Goal: Find specific page/section: Find specific page/section

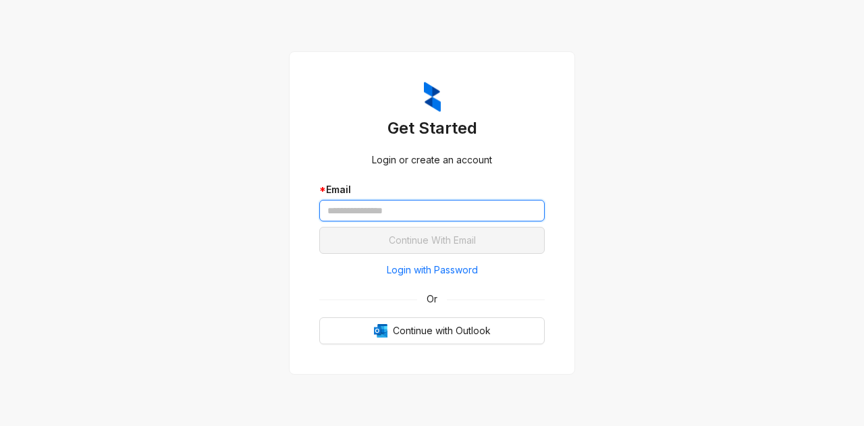
click at [358, 212] on input "text" at bounding box center [431, 211] width 225 height 22
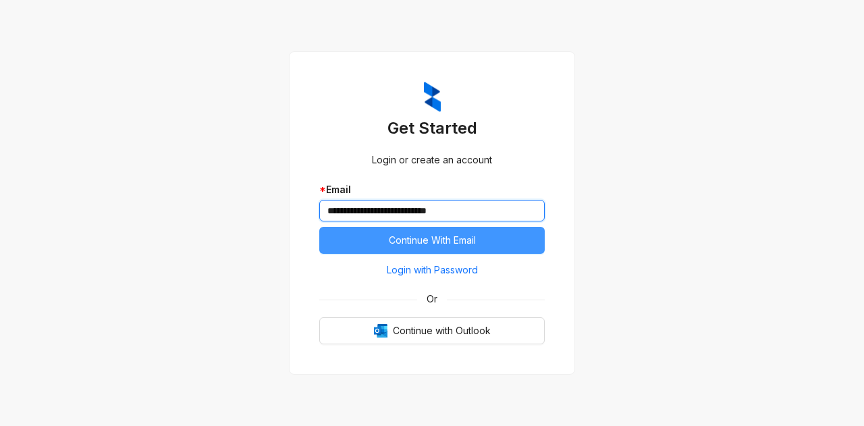
type input "**********"
click at [408, 245] on span "Continue With Email" at bounding box center [432, 240] width 87 height 15
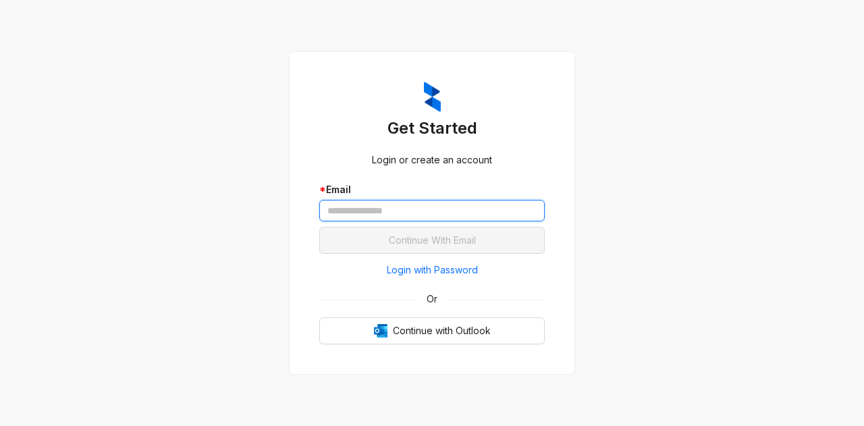
click at [375, 206] on input "text" at bounding box center [431, 211] width 225 height 22
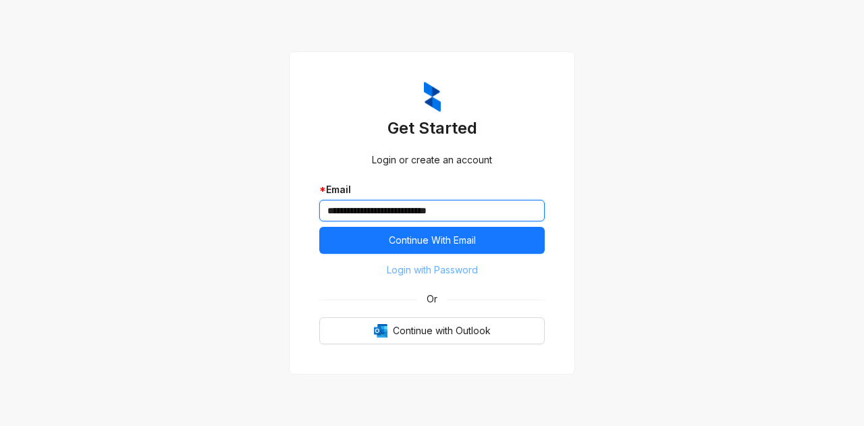
type input "**********"
click at [425, 273] on span "Login with Password" at bounding box center [432, 270] width 91 height 15
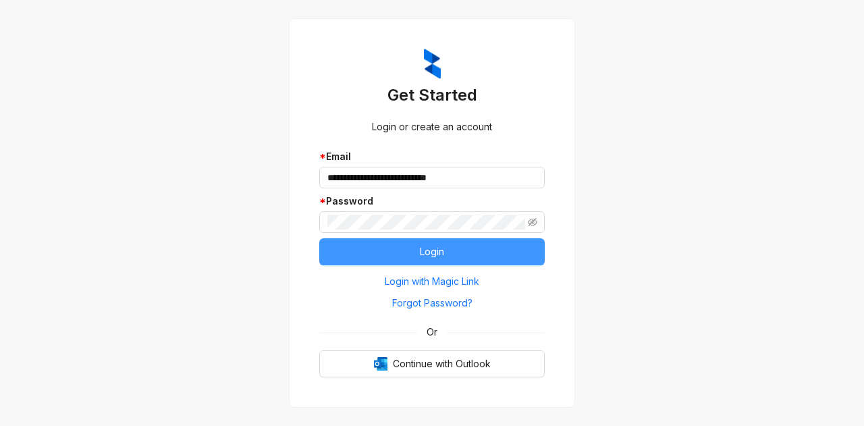
click at [458, 249] on button "Login" at bounding box center [431, 251] width 225 height 27
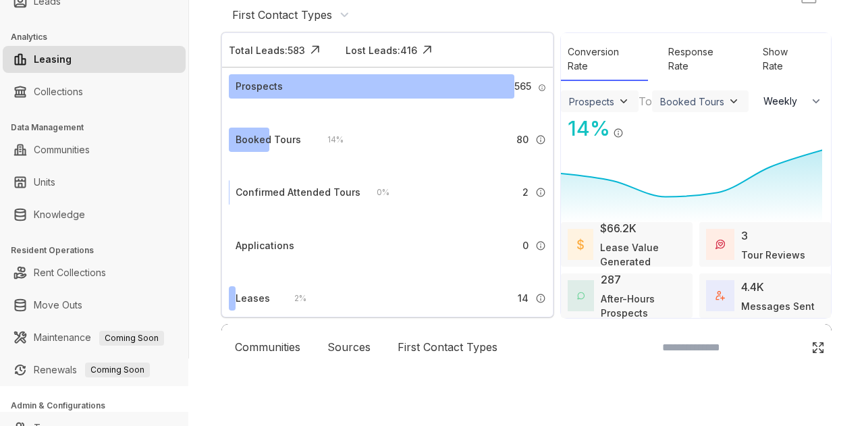
click at [345, 14] on div "First Contact Types" at bounding box center [290, 14] width 117 height 15
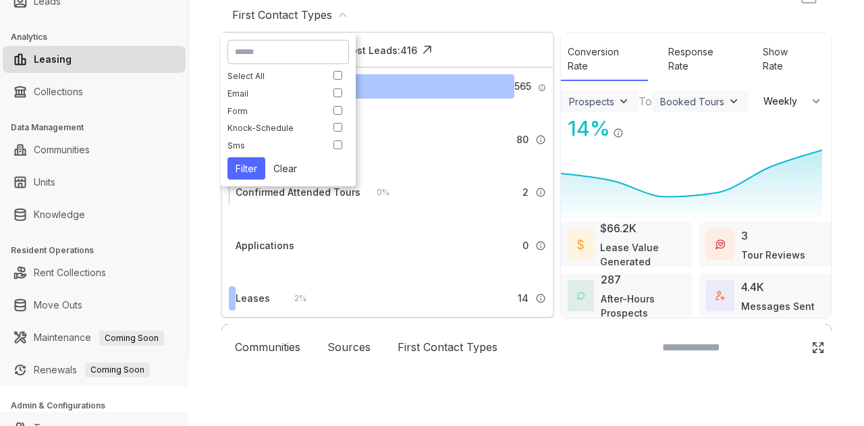
click at [345, 14] on div "First Contact Types" at bounding box center [290, 14] width 117 height 15
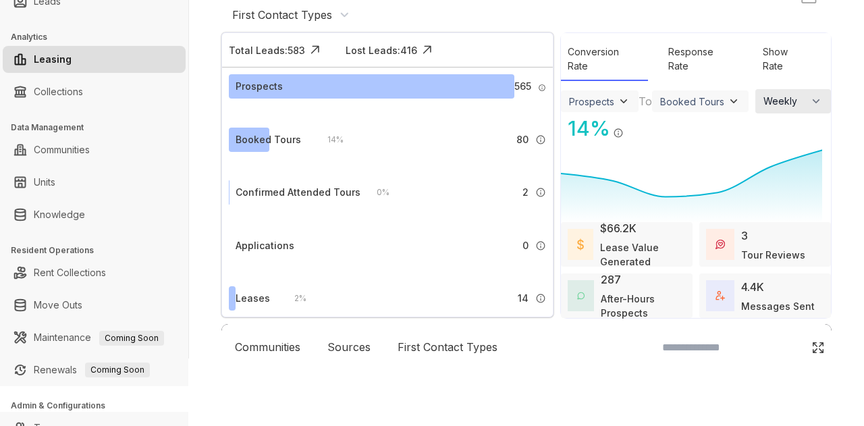
click at [786, 101] on button "Weekly" at bounding box center [793, 101] width 76 height 24
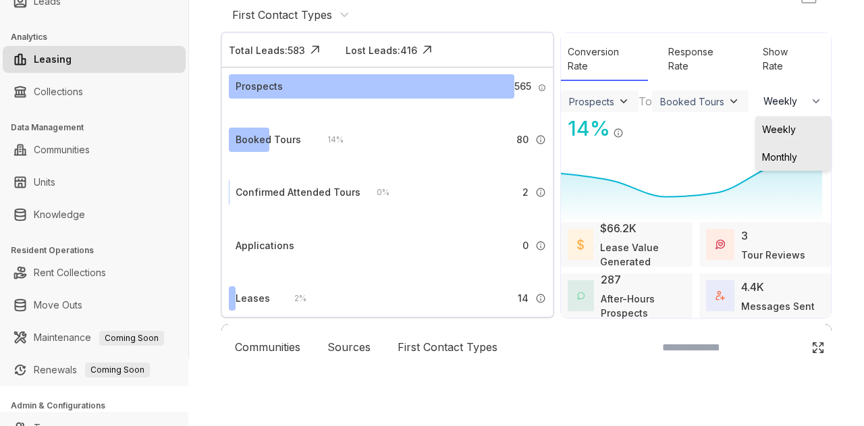
click at [780, 165] on li "Monthly" at bounding box center [793, 157] width 76 height 28
select select "*******"
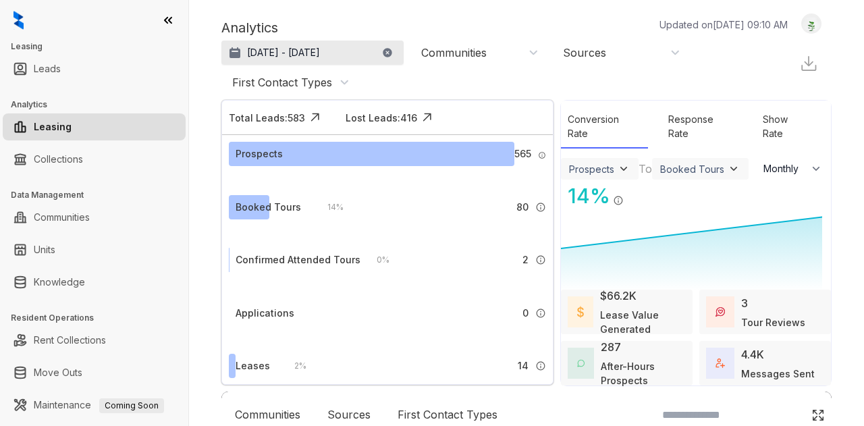
click at [320, 50] on p "[DATE] - [DATE]" at bounding box center [283, 53] width 73 height 14
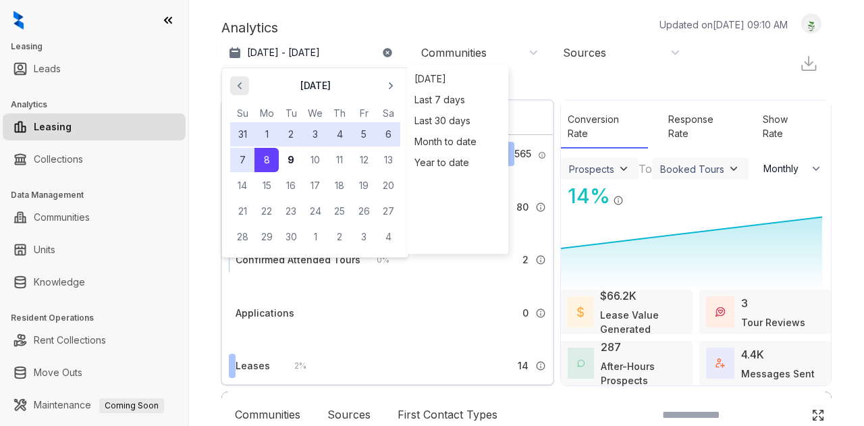
click at [241, 86] on icon "button" at bounding box center [240, 86] width 14 height 14
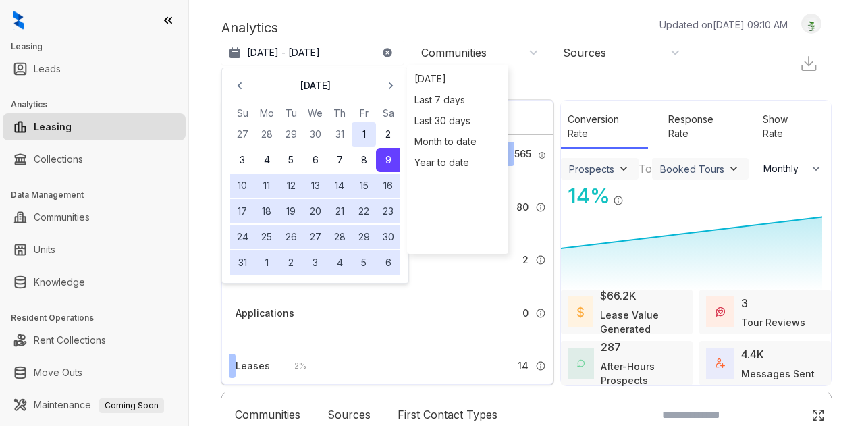
click at [367, 130] on button "1" at bounding box center [364, 134] width 24 height 24
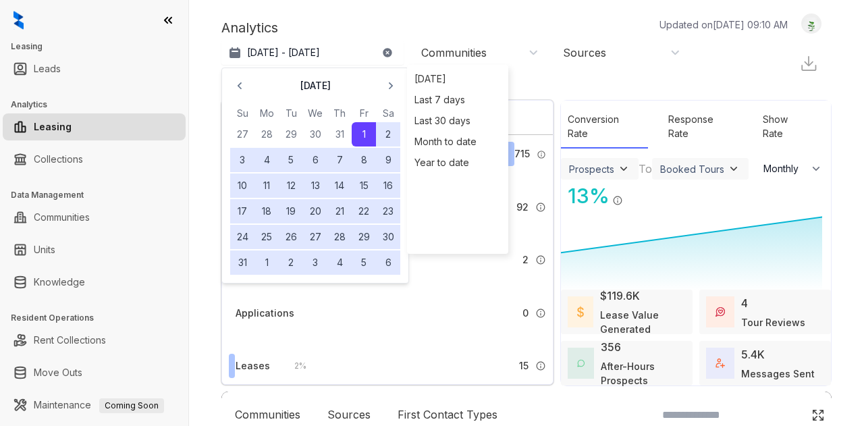
click at [242, 265] on button "31" at bounding box center [242, 262] width 24 height 24
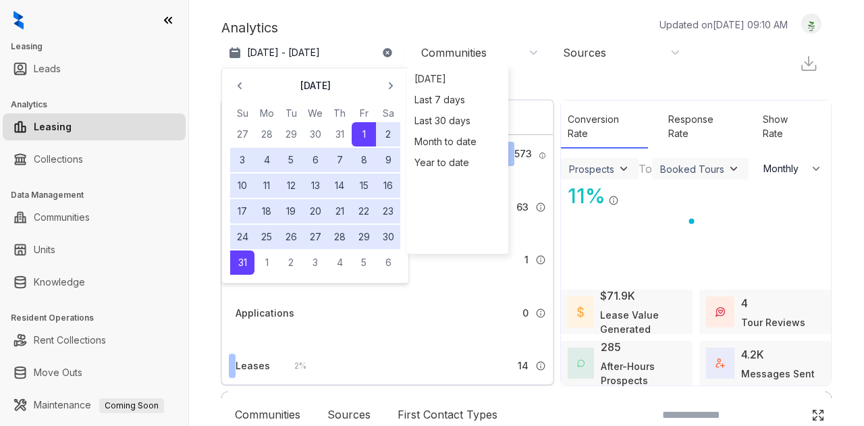
click at [434, 20] on div "Analytics Updated on [DATE] 09:10 AM" at bounding box center [511, 28] width 580 height 20
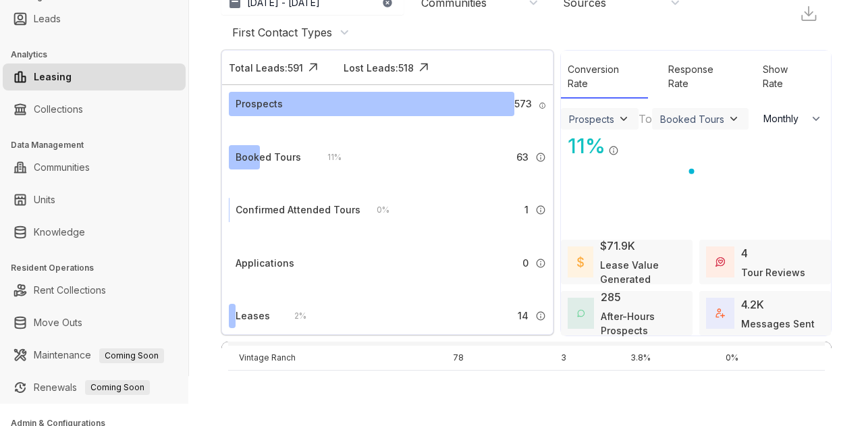
click at [709, 118] on div "Booked Tours" at bounding box center [700, 119] width 80 height 14
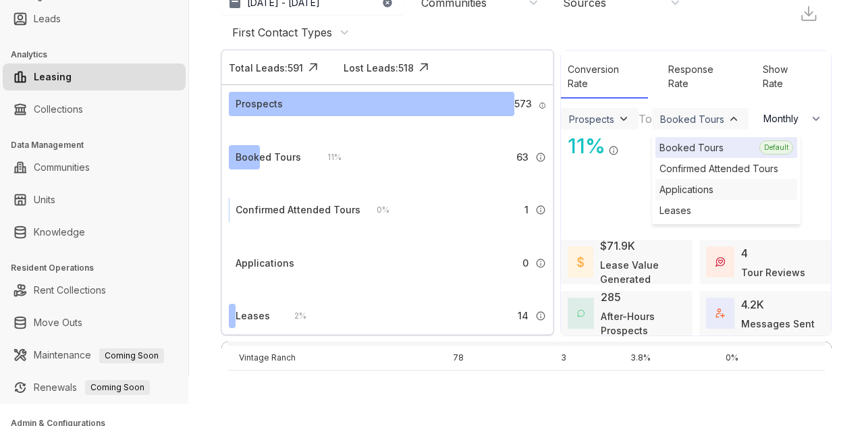
click at [676, 189] on div "Applications" at bounding box center [726, 189] width 142 height 21
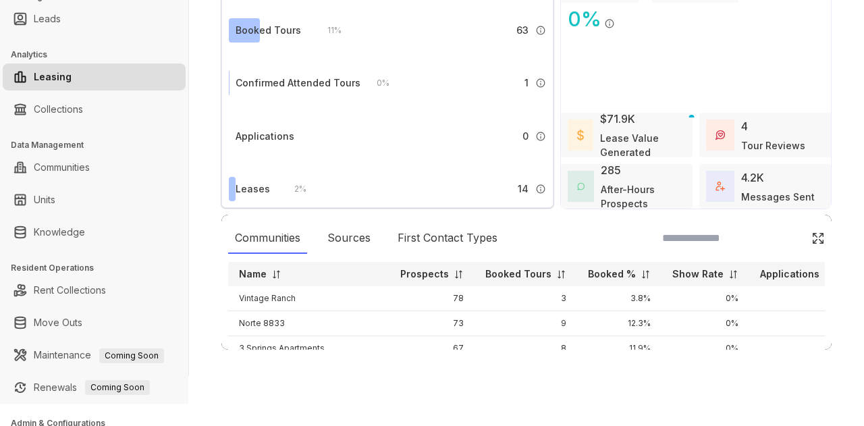
click at [811, 238] on img at bounding box center [818, 239] width 14 height 14
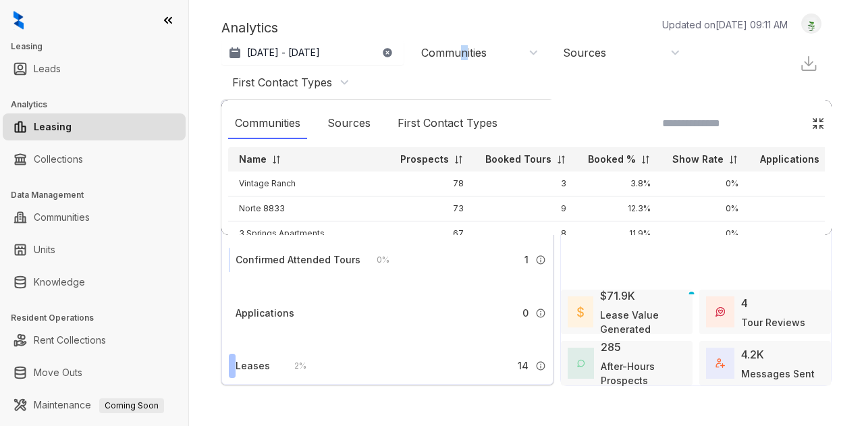
click at [465, 50] on div "Communities" at bounding box center [453, 52] width 65 height 15
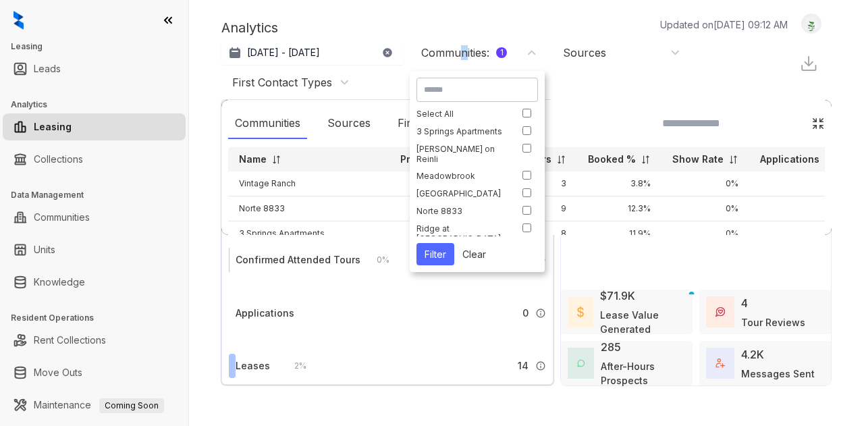
click at [435, 252] on button "Filter" at bounding box center [436, 254] width 38 height 22
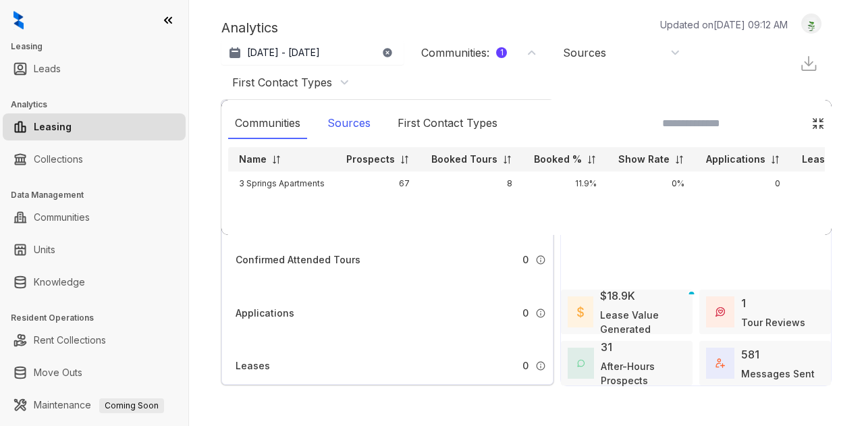
click at [344, 119] on div "Sources" at bounding box center [349, 123] width 57 height 31
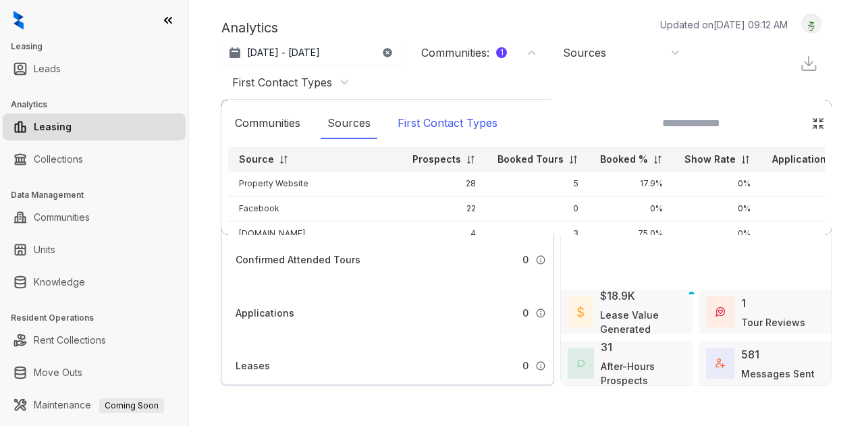
click at [467, 122] on div "First Contact Types" at bounding box center [447, 123] width 113 height 31
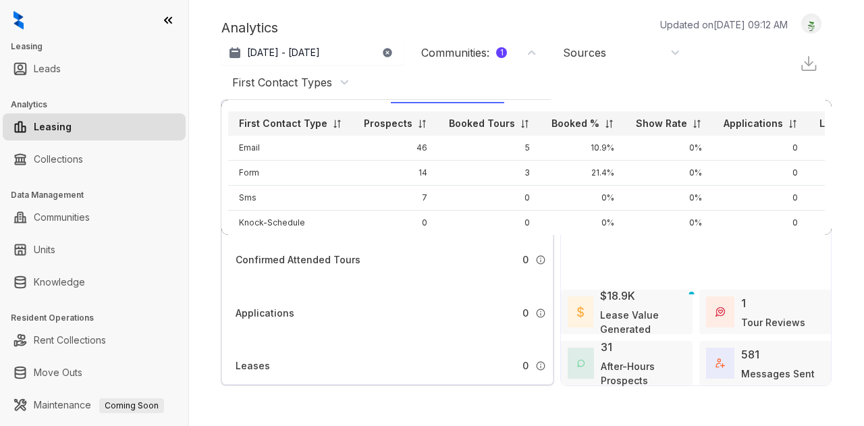
click at [331, 82] on div "First Contact Types" at bounding box center [282, 82] width 100 height 15
click at [55, 254] on link "Units" at bounding box center [45, 249] width 22 height 27
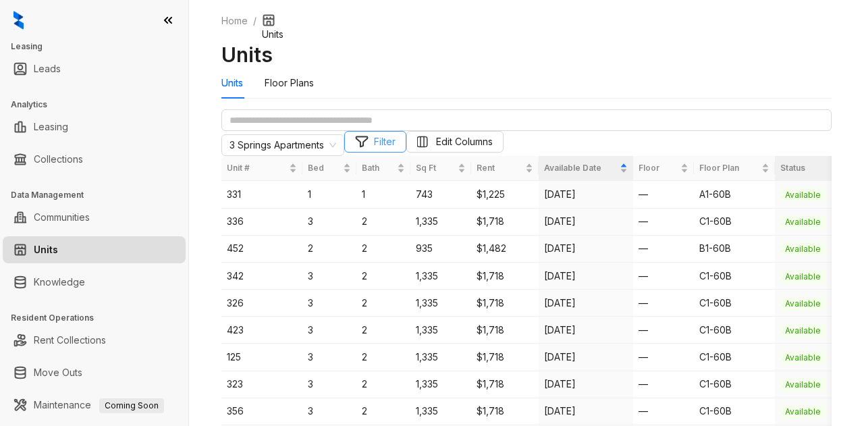
click at [396, 149] on span "Filter" at bounding box center [385, 141] width 22 height 15
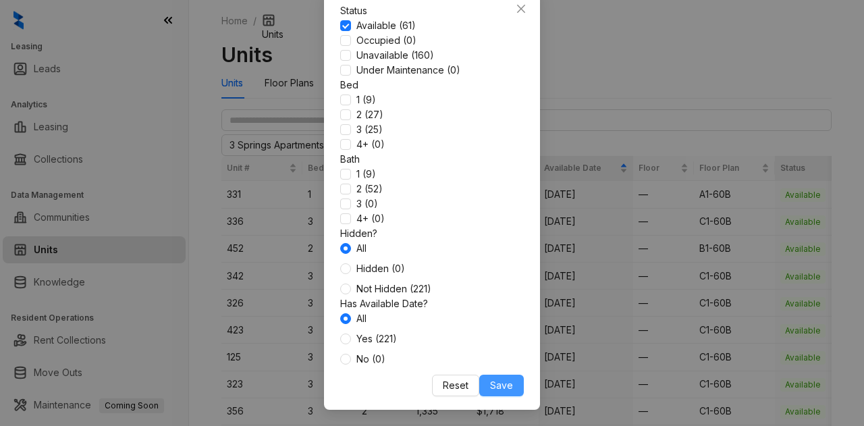
click at [490, 383] on span "Save" at bounding box center [501, 385] width 23 height 15
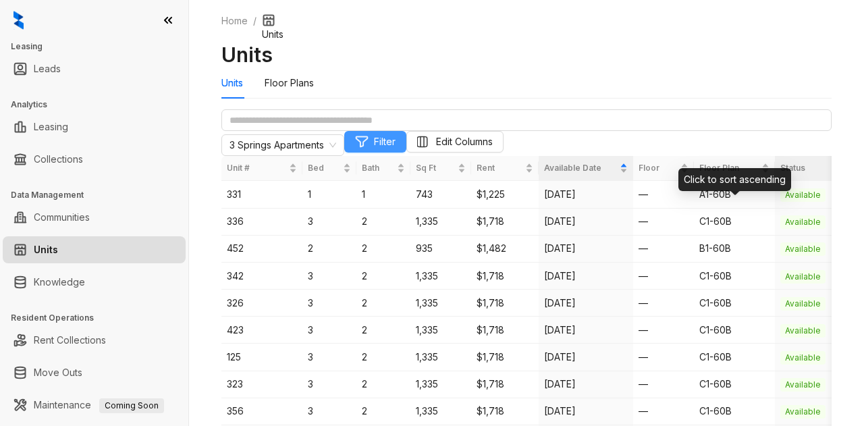
click at [396, 149] on span "Filter" at bounding box center [385, 141] width 22 height 15
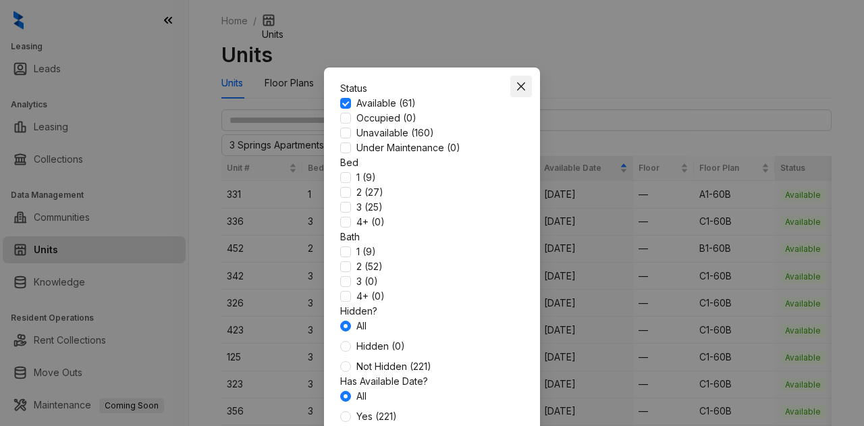
click at [516, 84] on icon "close" at bounding box center [521, 86] width 11 height 11
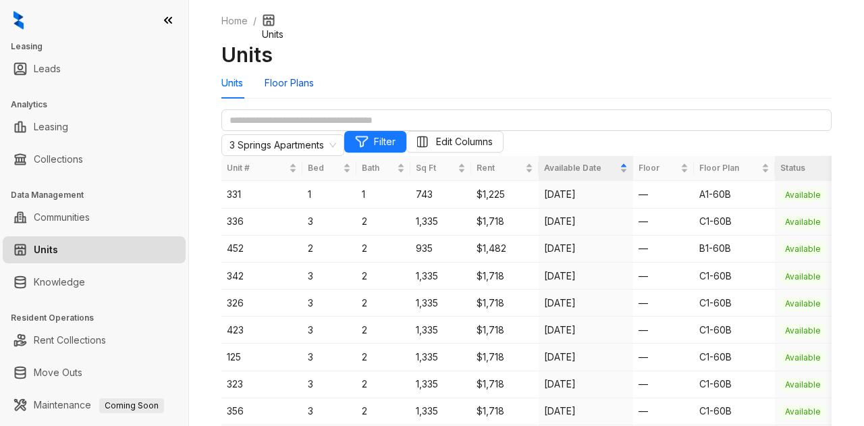
click at [305, 90] on div "Floor Plans" at bounding box center [289, 83] width 49 height 15
